Goal: Information Seeking & Learning: Learn about a topic

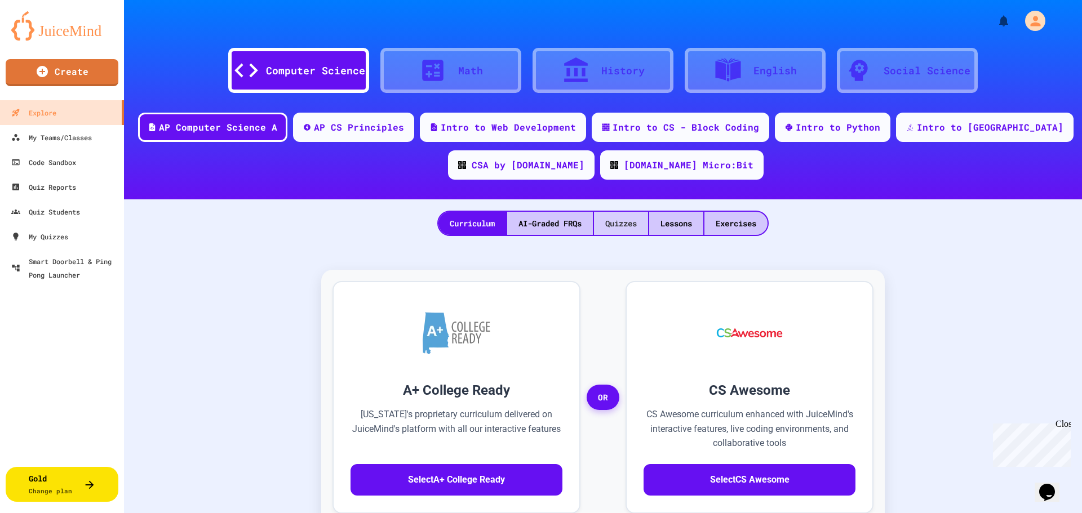
click at [610, 222] on div "Quizzes" at bounding box center [621, 223] width 54 height 23
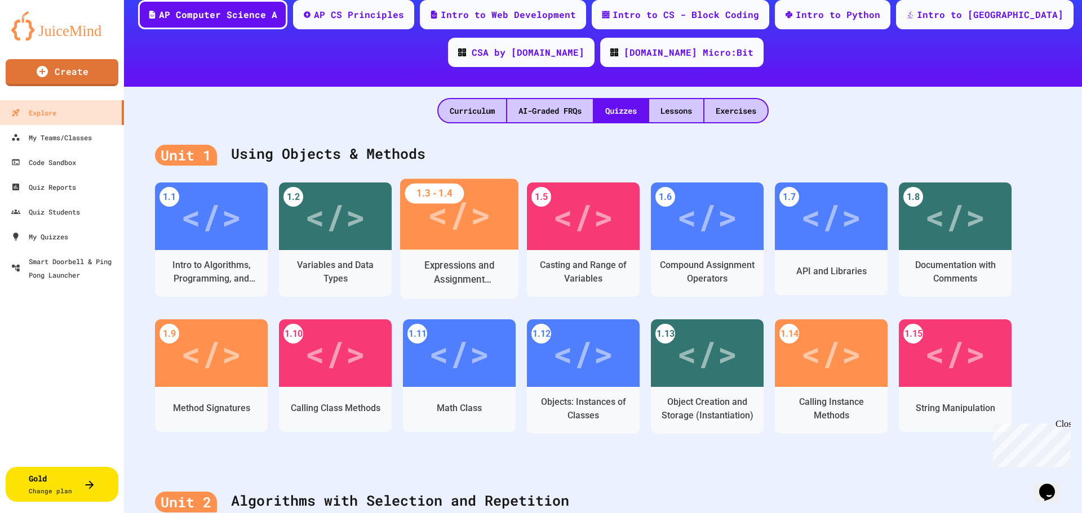
scroll to position [169, 0]
